Goal: Communication & Community: Ask a question

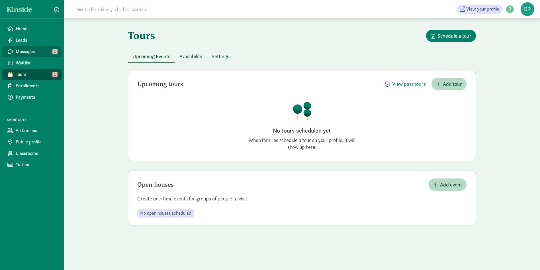
click at [50, 51] on span "Messages" at bounding box center [36, 51] width 41 height 7
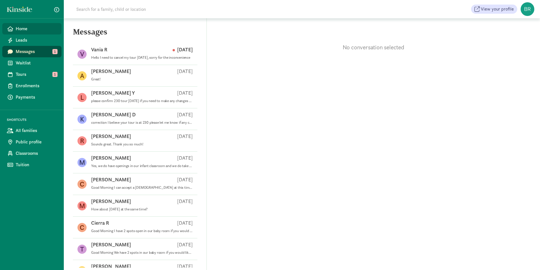
click at [31, 30] on span "Home" at bounding box center [36, 28] width 41 height 7
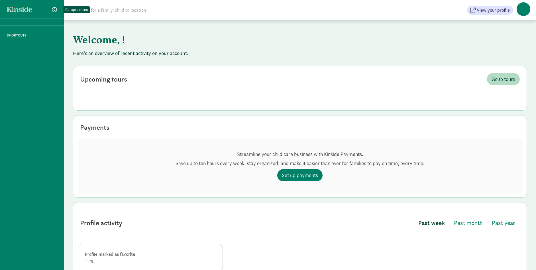
click at [53, 9] on span "button" at bounding box center [54, 9] width 5 height 5
